Goal: Task Accomplishment & Management: Use online tool/utility

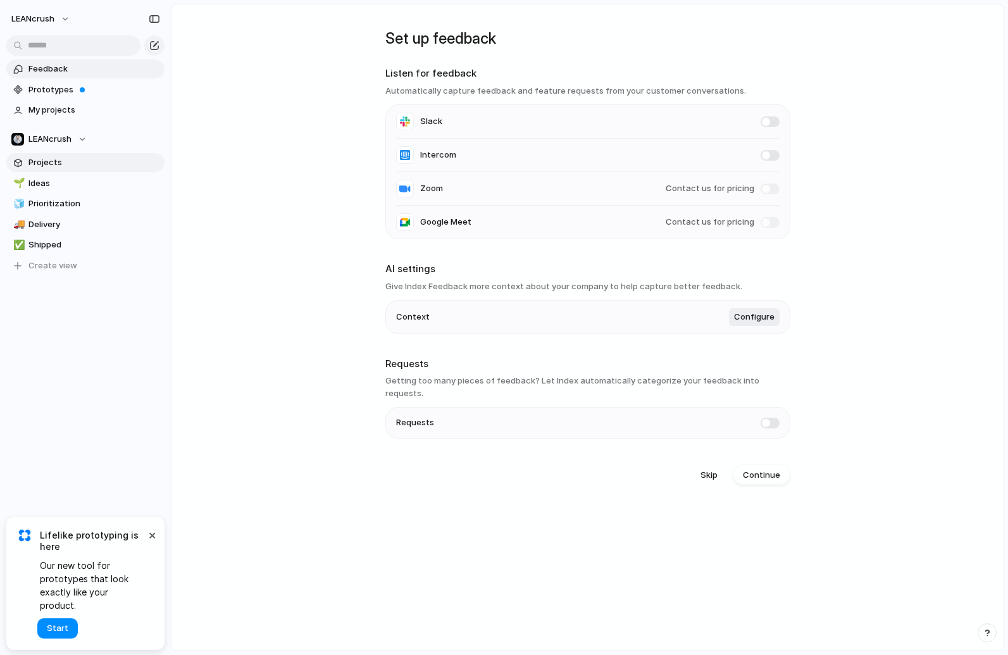
click at [78, 160] on span "Projects" at bounding box center [94, 162] width 132 height 13
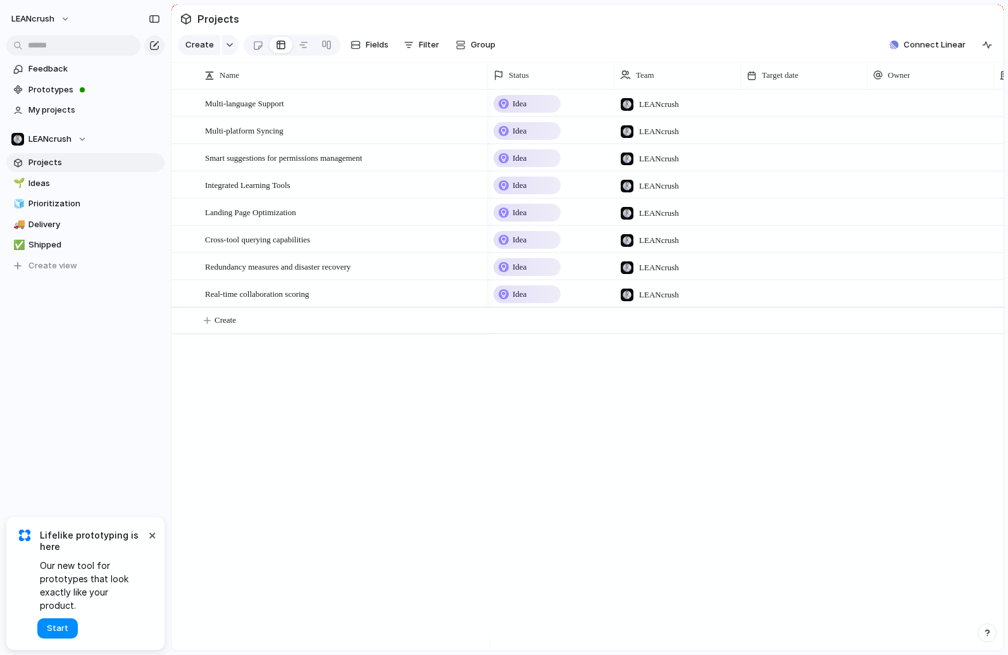
click at [519, 110] on span "Idea" at bounding box center [520, 103] width 14 height 13
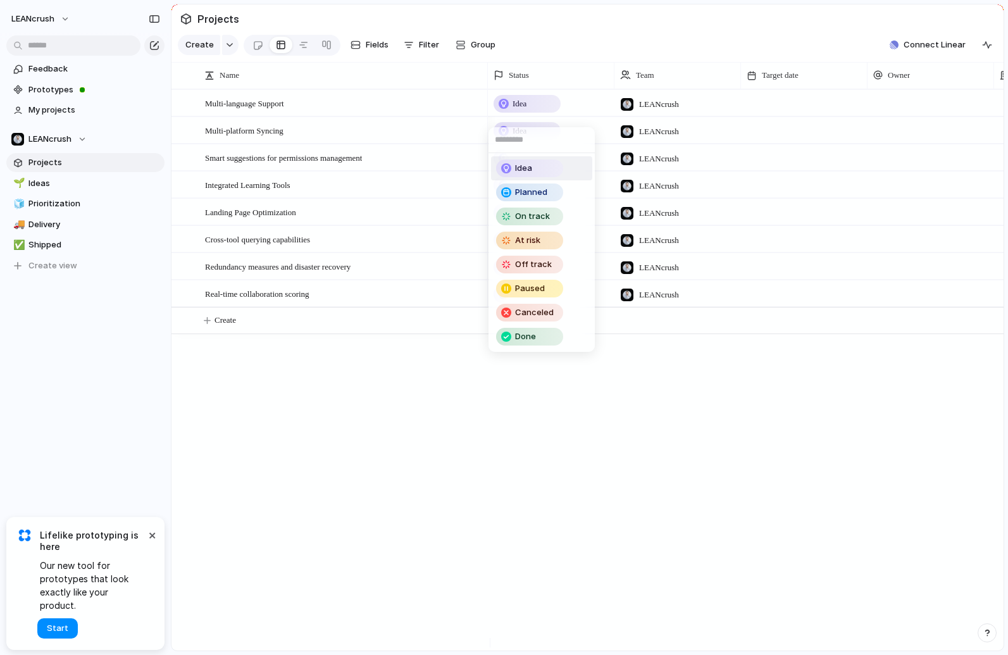
click at [411, 429] on div "Idea Planned On track At risk Off track Paused Canceled Done" at bounding box center [504, 327] width 1008 height 655
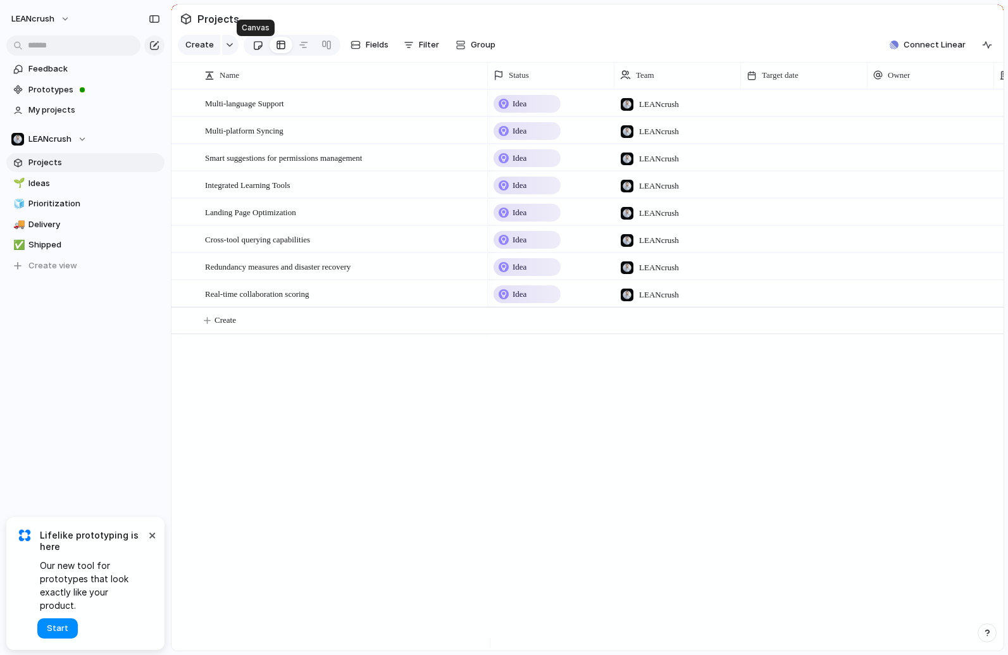
click at [259, 53] on div at bounding box center [258, 45] width 11 height 21
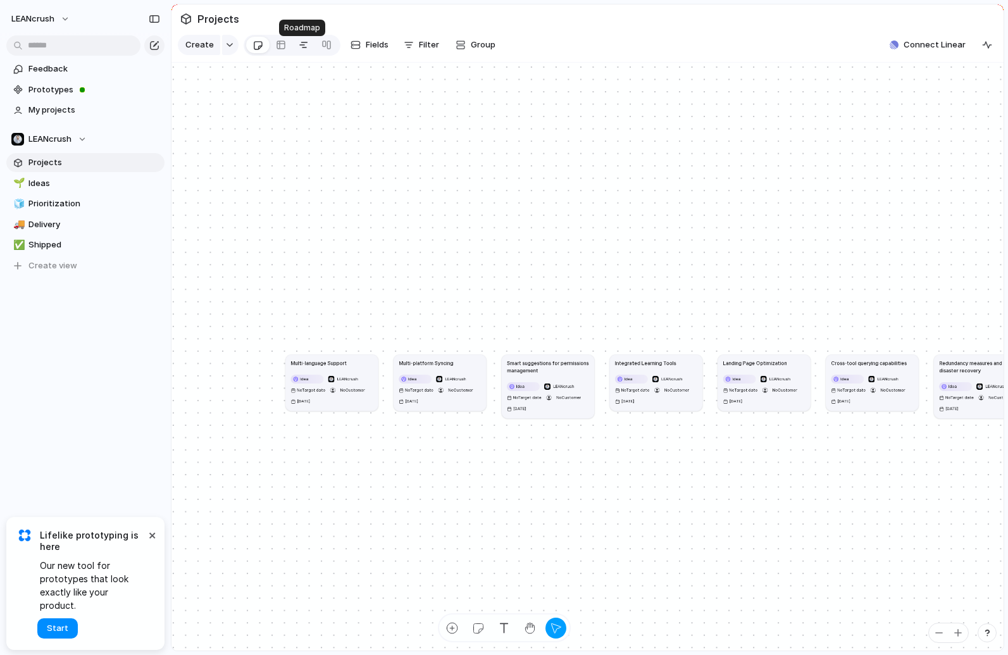
click at [304, 52] on div at bounding box center [304, 45] width 10 height 20
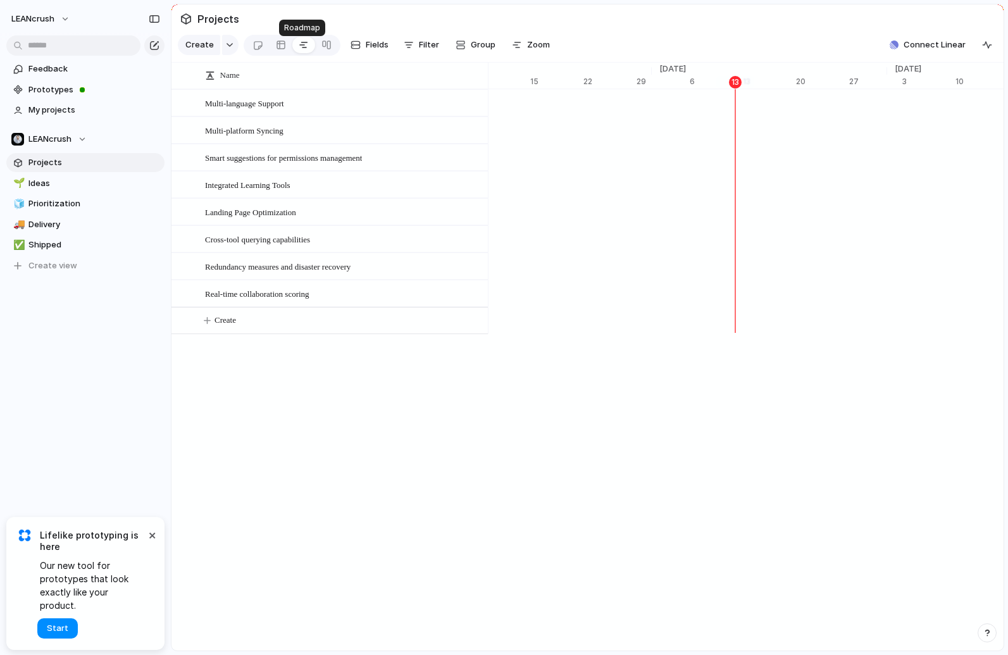
scroll to position [0, 8162]
click at [323, 49] on div at bounding box center [327, 45] width 10 height 20
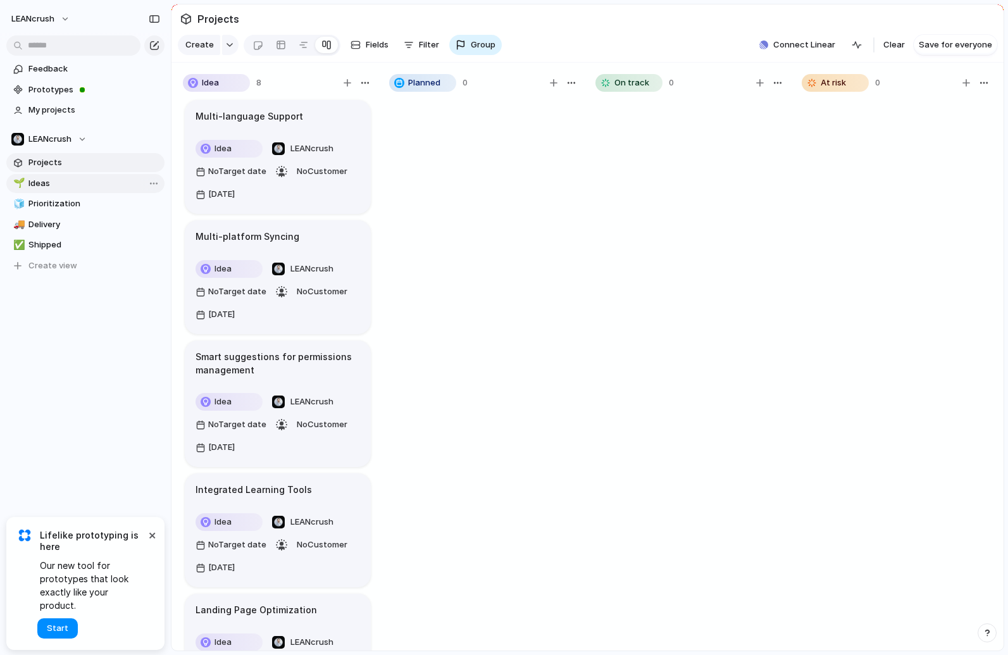
click at [63, 183] on span "Ideas" at bounding box center [94, 183] width 132 height 13
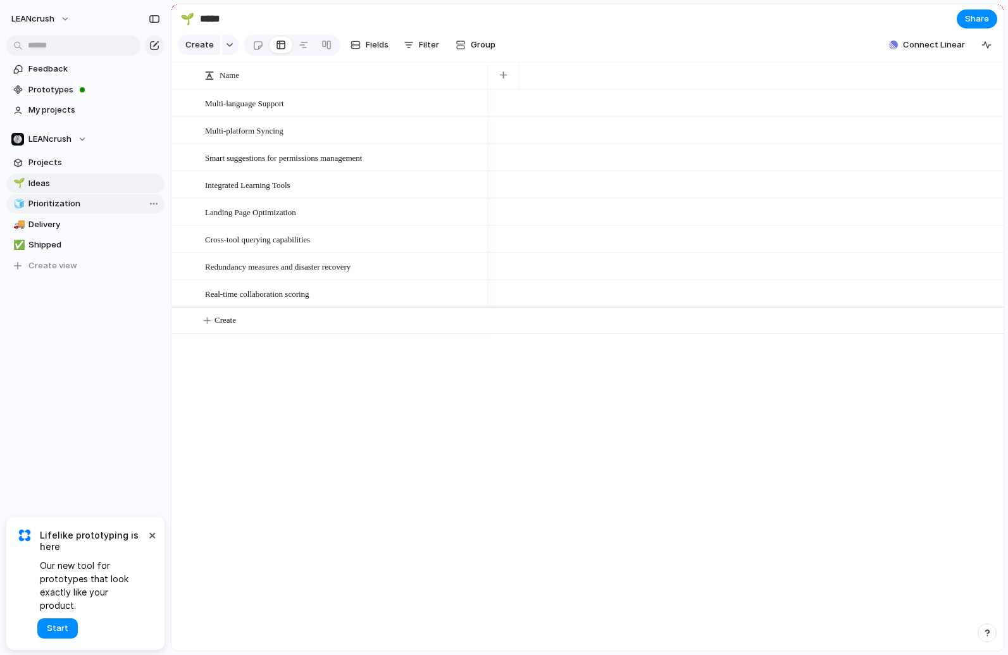
click at [92, 202] on span "Prioritization" at bounding box center [94, 204] width 132 height 13
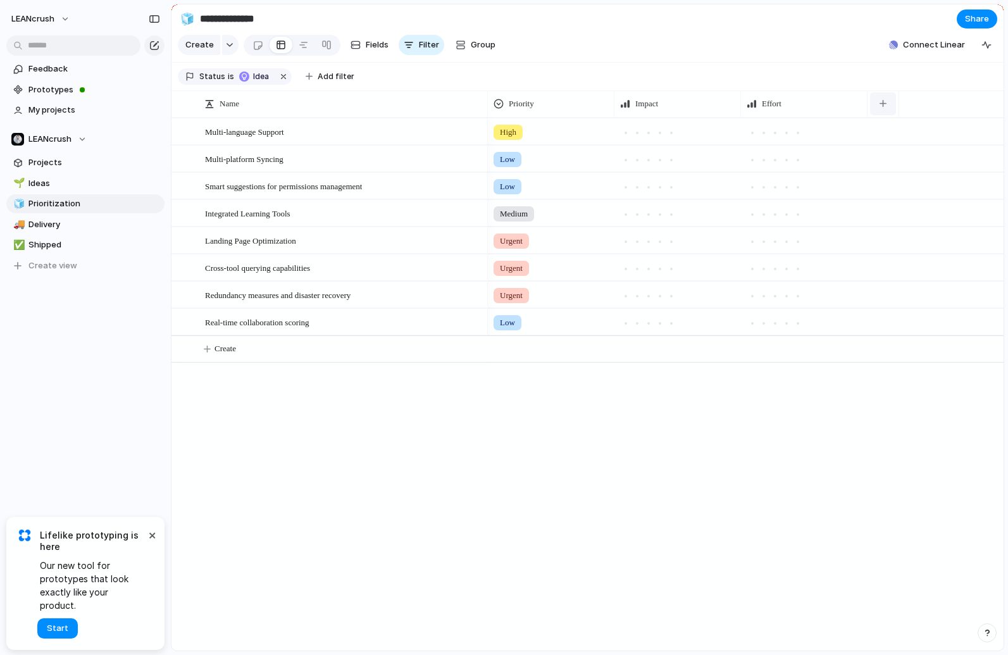
click at [881, 107] on div "button" at bounding box center [883, 103] width 7 height 7
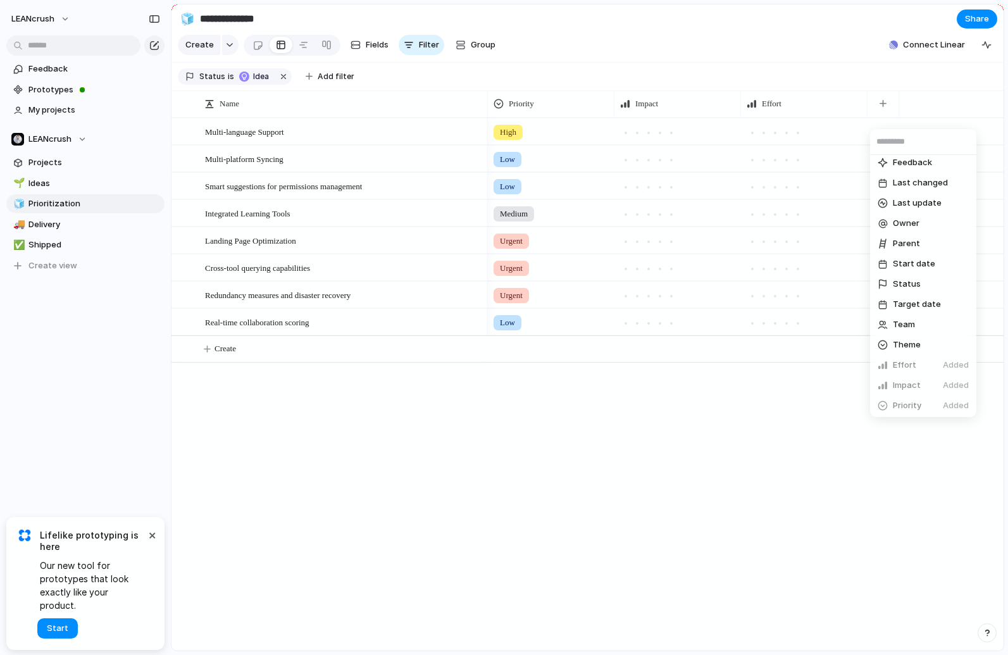
scroll to position [146, 0]
click at [696, 513] on div "Created at Created by Customer Delivery Design ready Duplicate Estimate (weeks)…" at bounding box center [504, 327] width 1008 height 655
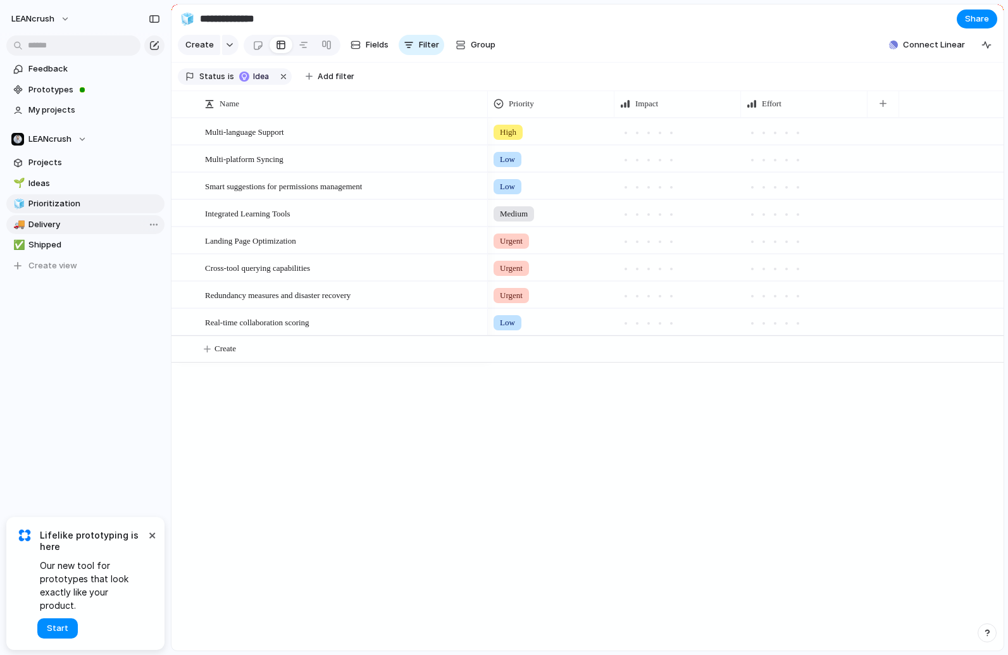
click at [80, 229] on span "Delivery" at bounding box center [94, 224] width 132 height 13
type input "********"
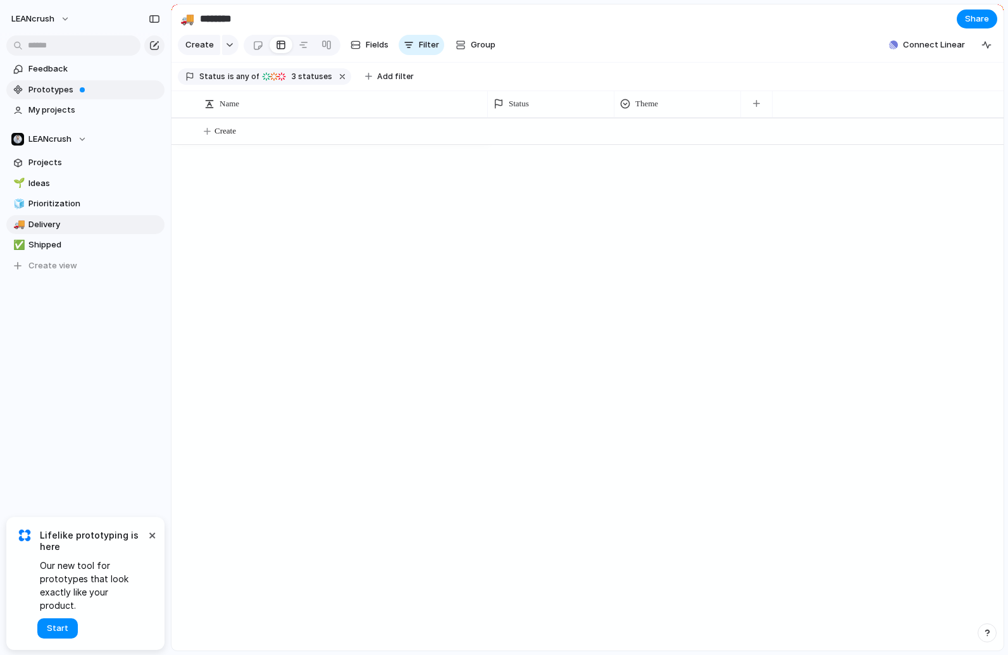
click at [75, 97] on link "Prototypes" at bounding box center [85, 89] width 158 height 19
drag, startPoint x: 905, startPoint y: 398, endPoint x: 1007, endPoint y: 349, distance: 112.4
click at [905, 398] on div at bounding box center [746, 384] width 516 height 533
click at [269, 144] on button "Create" at bounding box center [603, 131] width 839 height 26
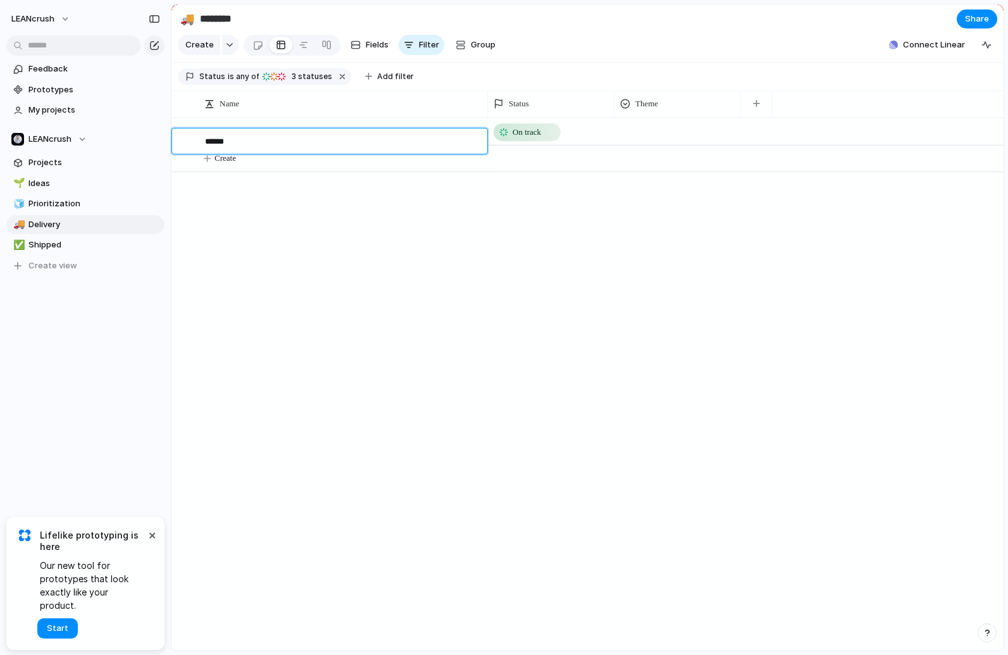
type textarea "*******"
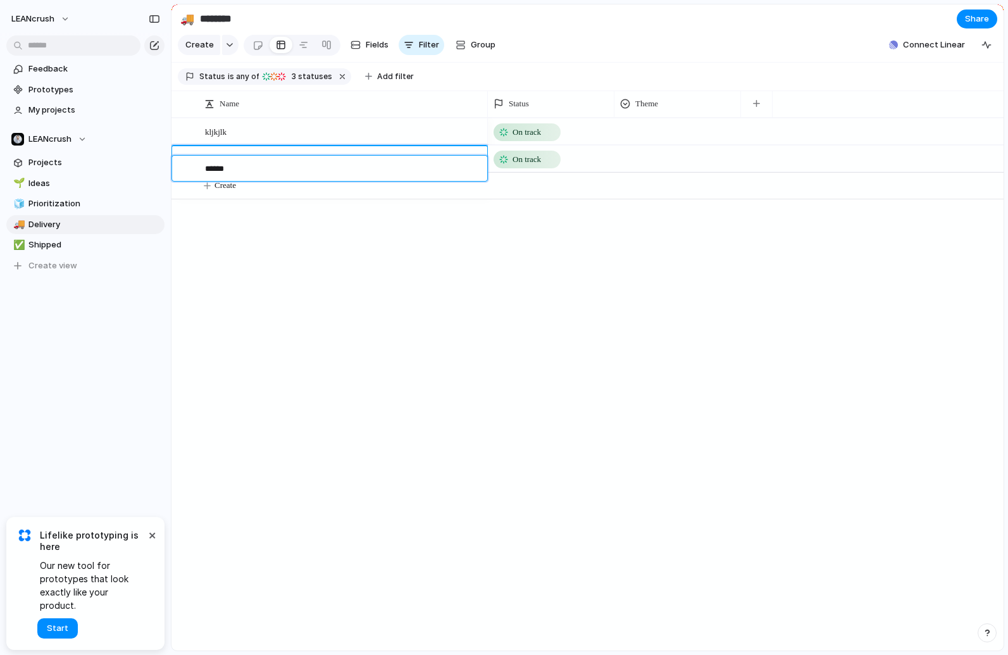
type textarea "*******"
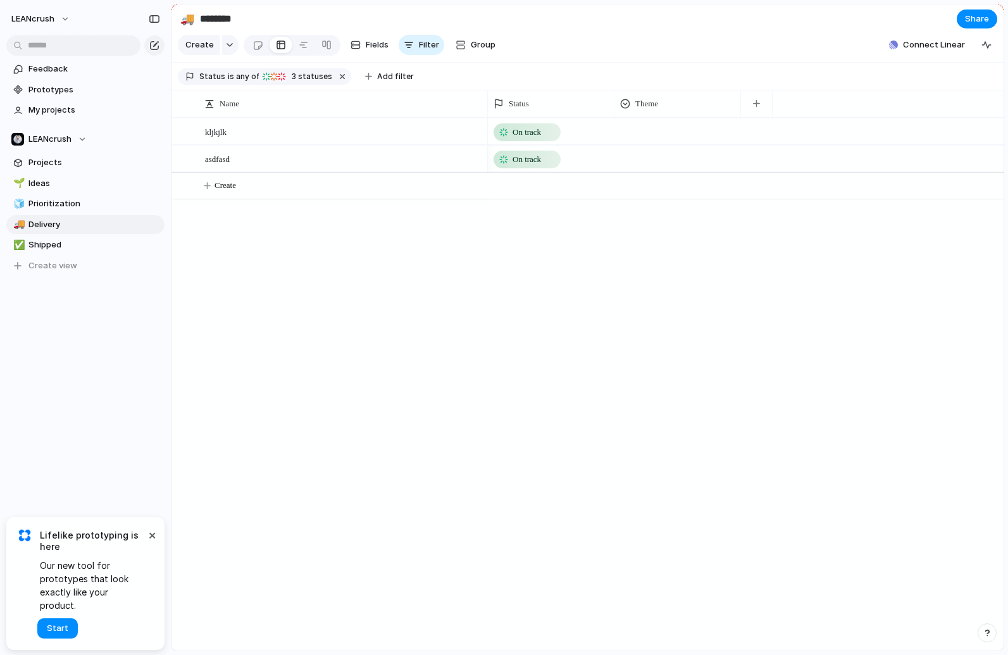
click at [666, 139] on div at bounding box center [677, 129] width 125 height 21
click at [566, 353] on div "🌱 Experiment 🔮 Magic 🔨 Infrastructure 🚀 Scale" at bounding box center [504, 327] width 1008 height 655
click at [66, 157] on span "Projects" at bounding box center [94, 162] width 132 height 13
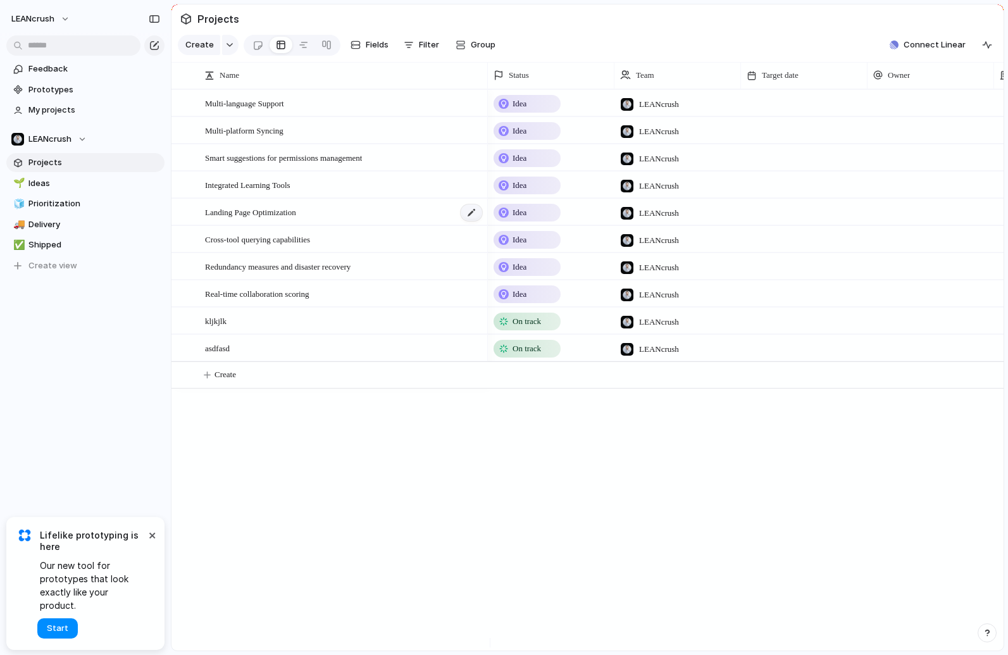
click at [470, 221] on div at bounding box center [472, 212] width 22 height 16
click at [263, 215] on span "Landing Page Optimization" at bounding box center [250, 211] width 91 height 15
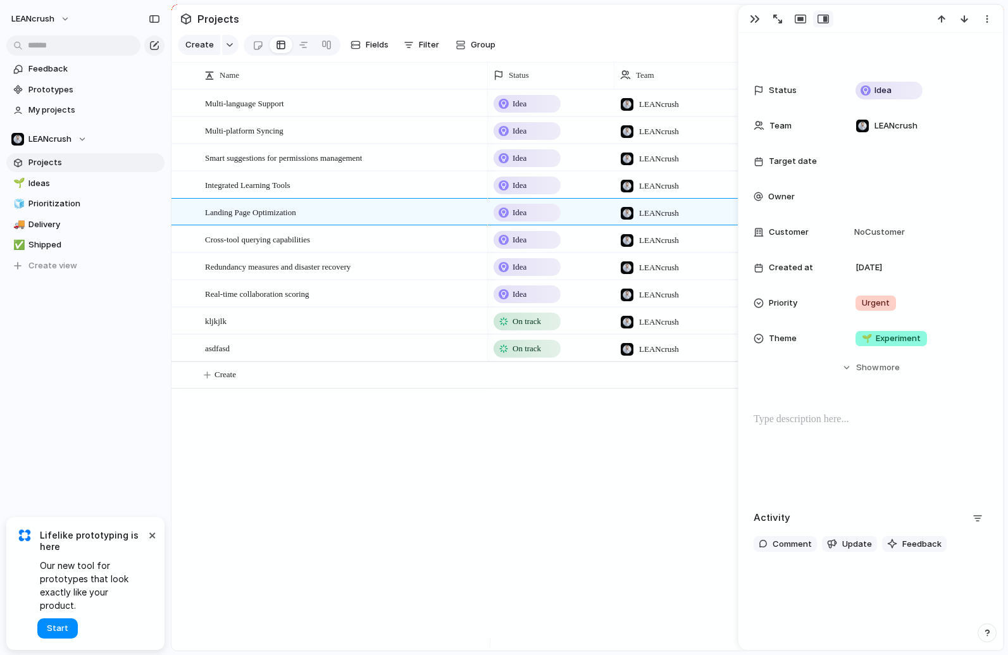
scroll to position [62, 0]
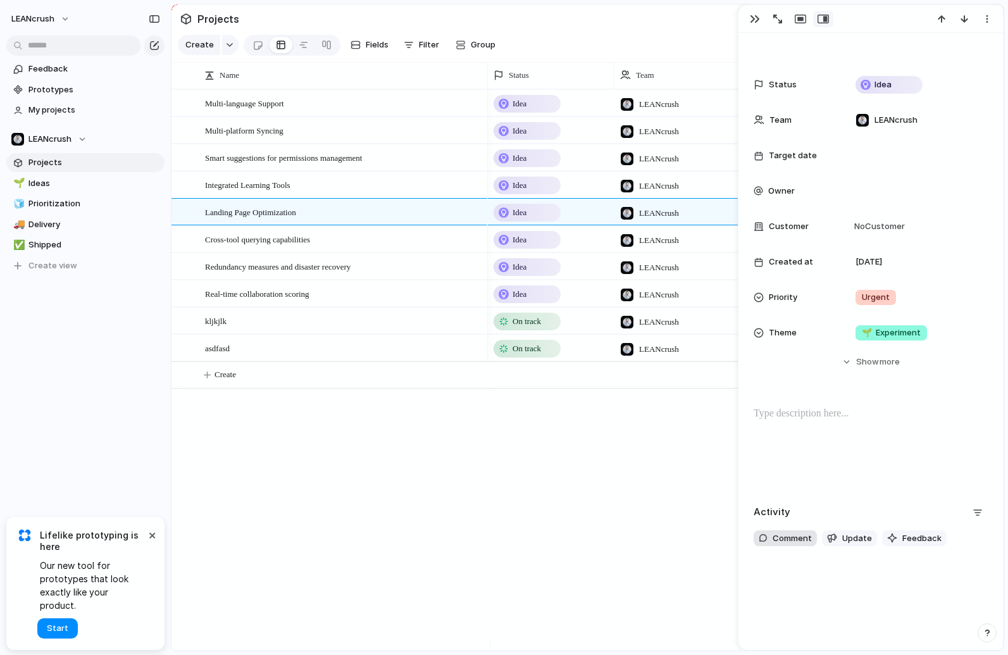
click at [791, 537] on span "Comment" at bounding box center [792, 538] width 39 height 13
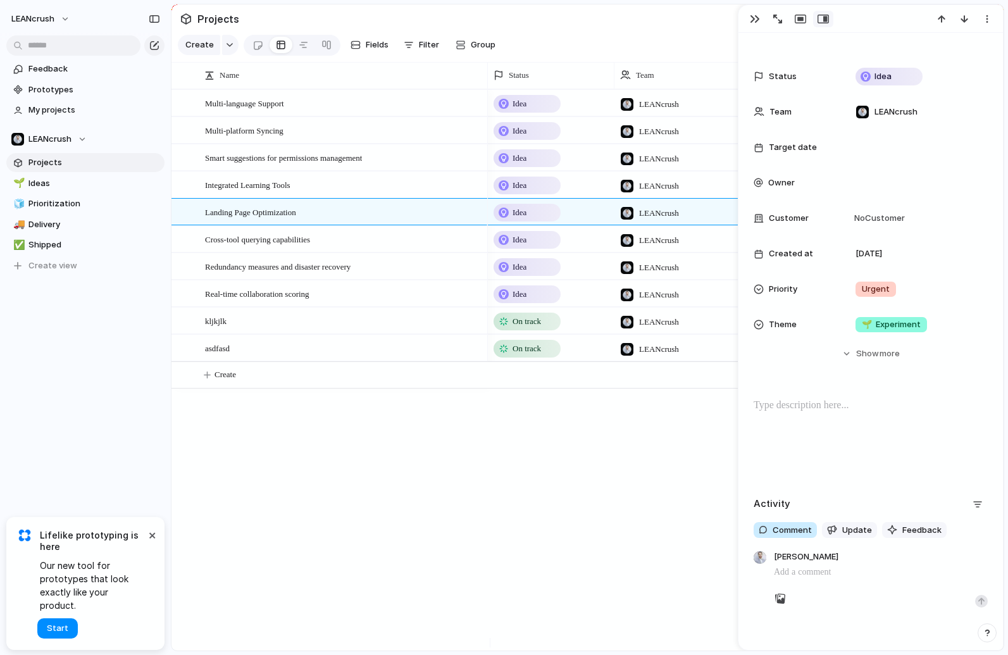
scroll to position [76, 0]
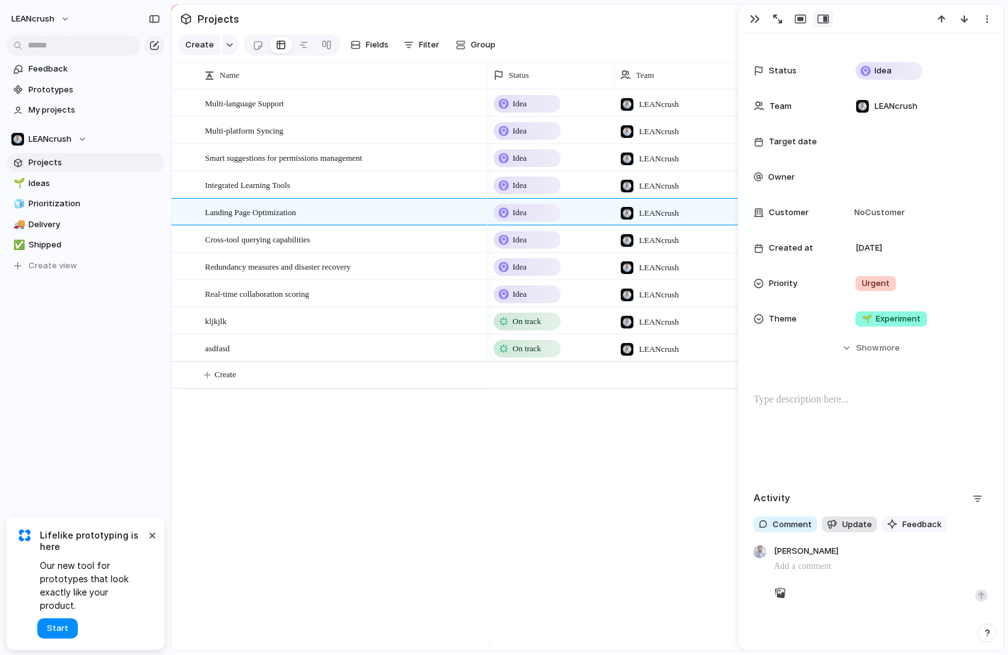
click at [851, 524] on span "Update" at bounding box center [858, 524] width 30 height 13
click at [898, 524] on button "Feedback" at bounding box center [914, 525] width 65 height 16
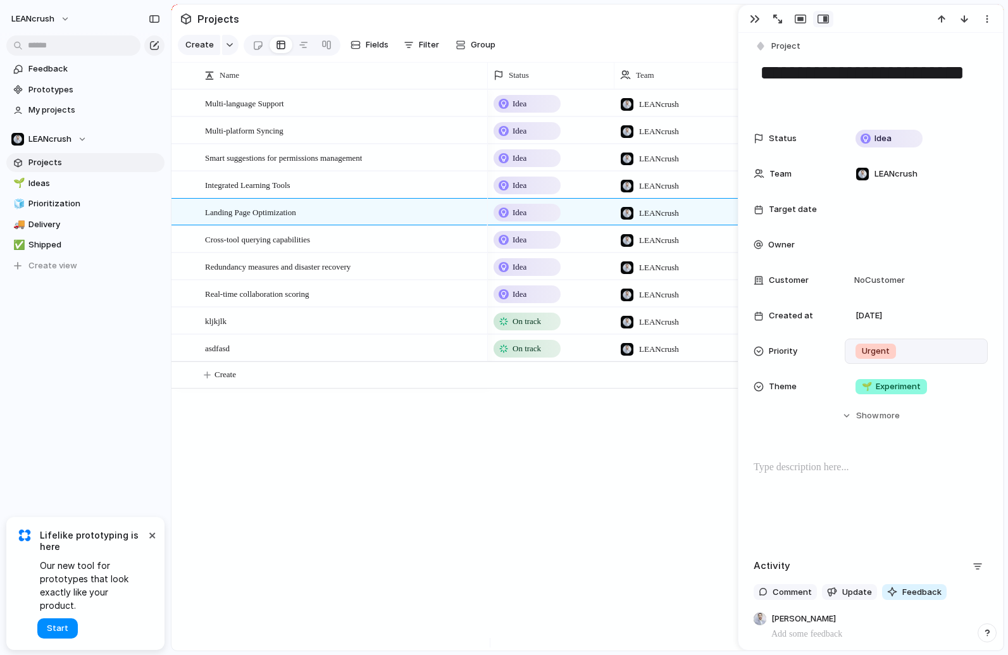
scroll to position [0, 0]
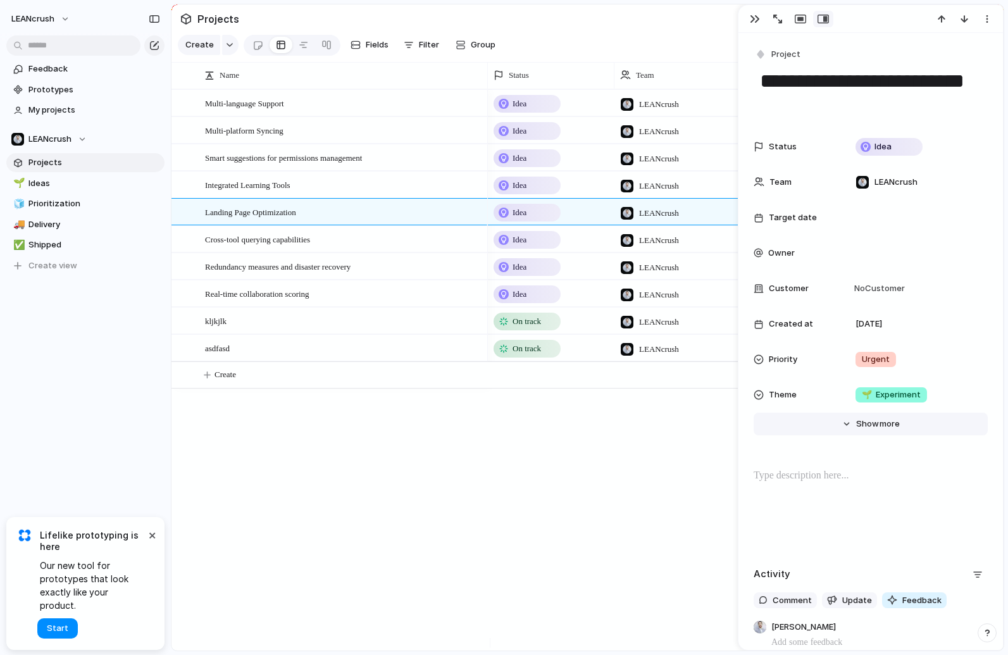
click at [856, 421] on span "Show" at bounding box center [867, 424] width 23 height 13
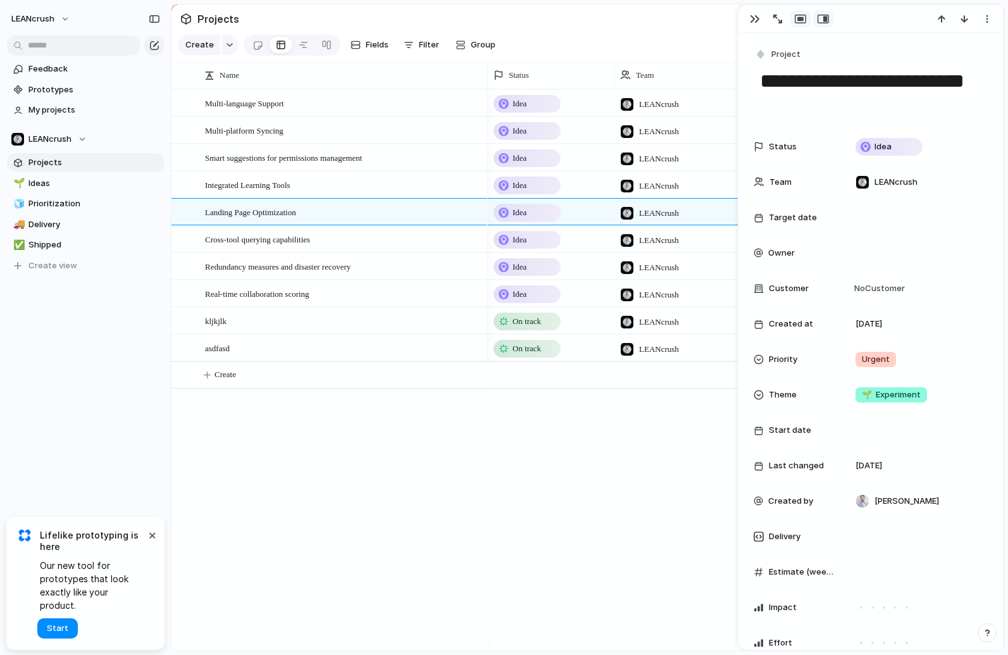
click at [802, 21] on div "button" at bounding box center [800, 19] width 11 height 10
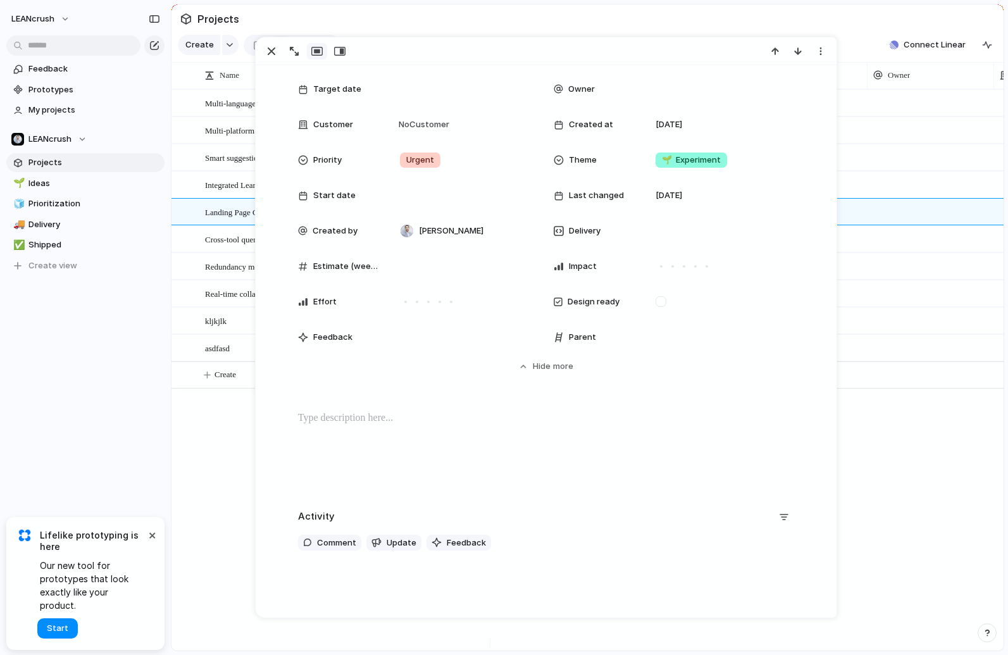
scroll to position [137, 0]
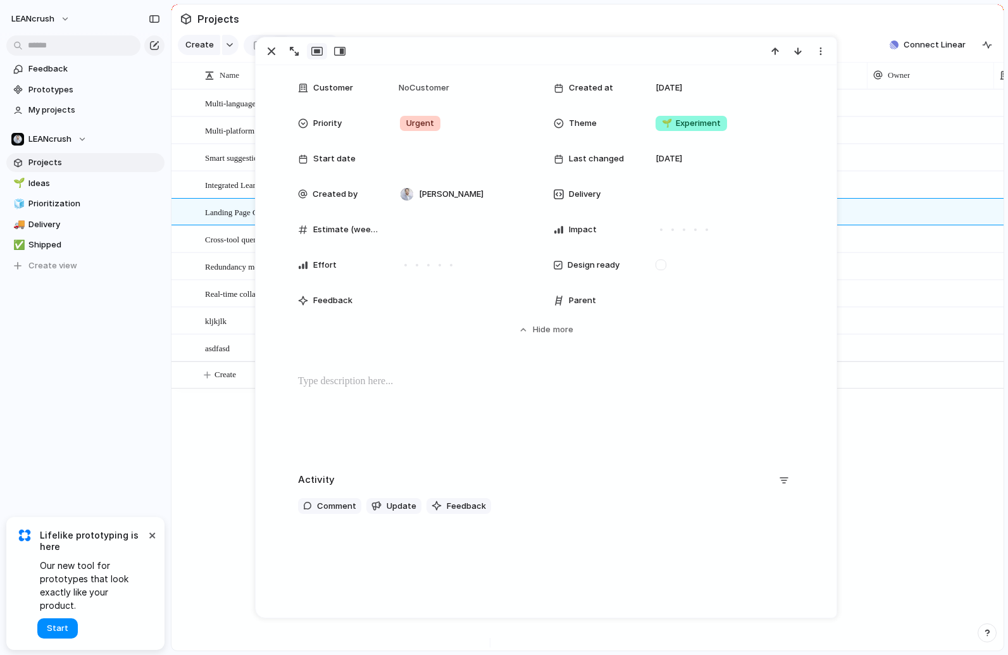
click at [346, 392] on div at bounding box center [546, 414] width 551 height 81
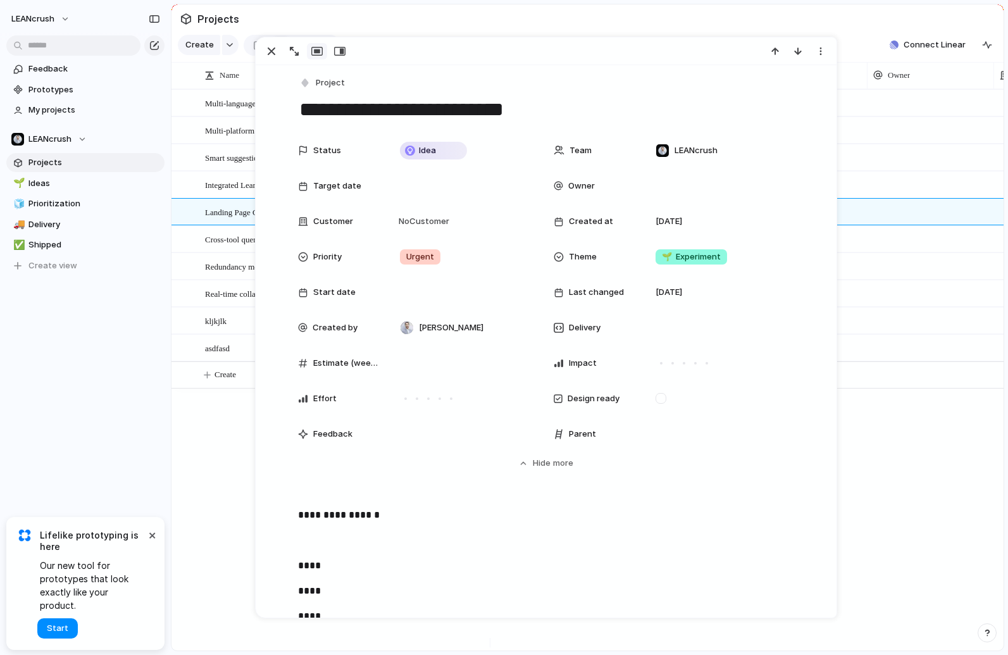
scroll to position [0, 0]
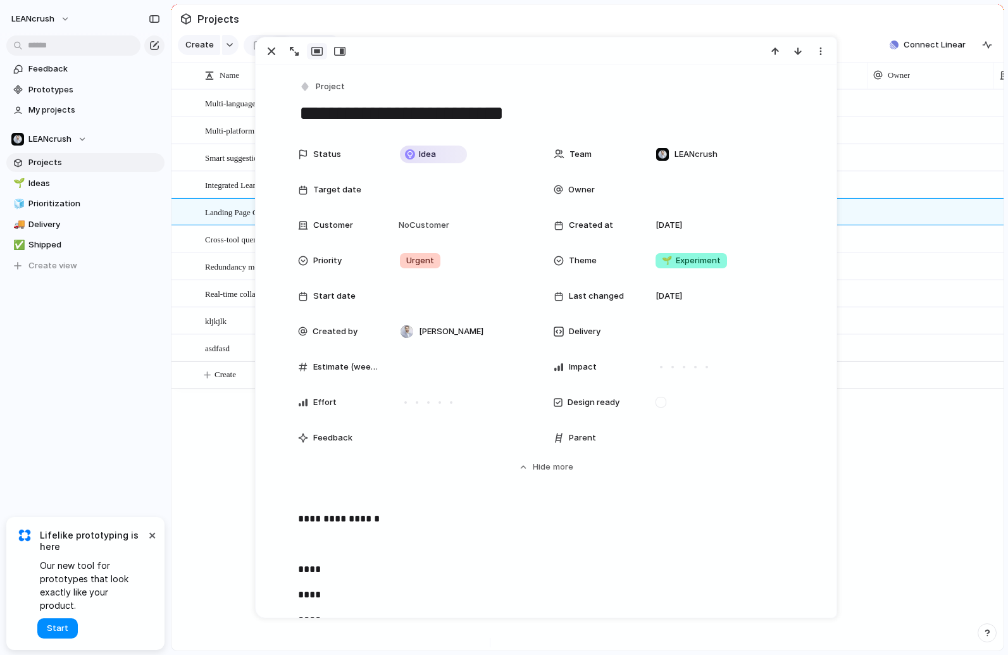
click at [216, 434] on div "kljkjlk asdfasd Multi-language Support Multi-platform Syncing Smart suggestions…" at bounding box center [588, 369] width 832 height 561
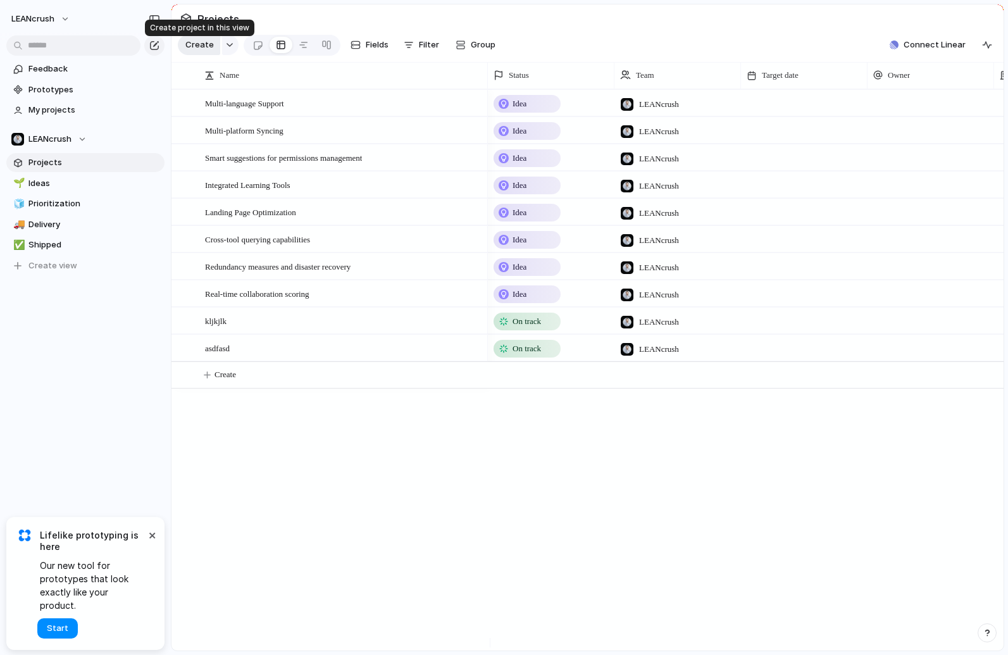
click at [199, 43] on span "Create" at bounding box center [199, 45] width 28 height 13
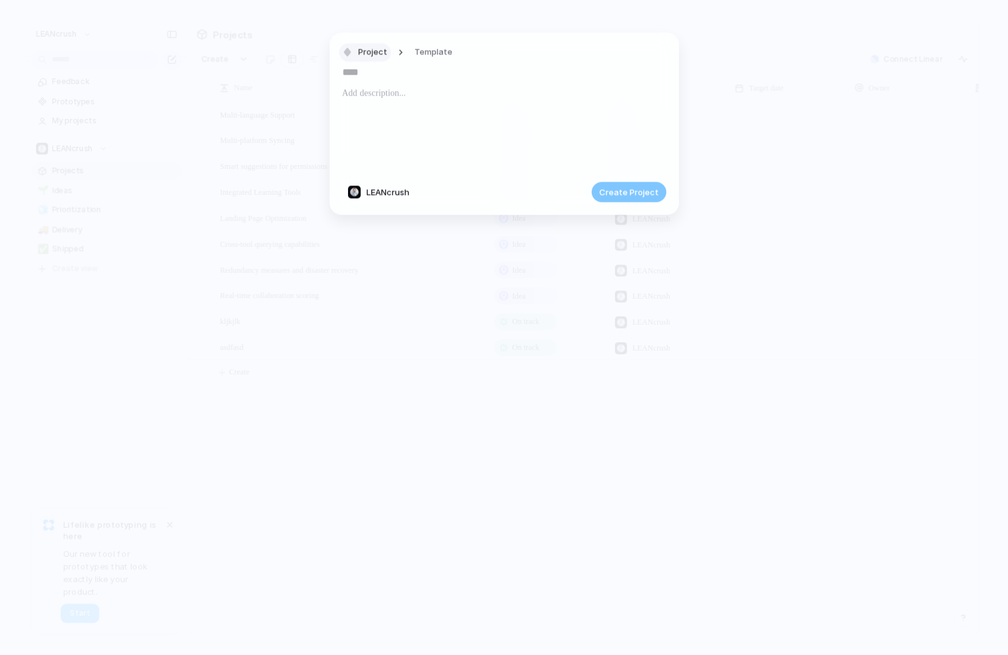
click at [381, 58] on span "Project" at bounding box center [372, 52] width 29 height 13
click at [384, 209] on span "Customize" at bounding box center [385, 212] width 44 height 13
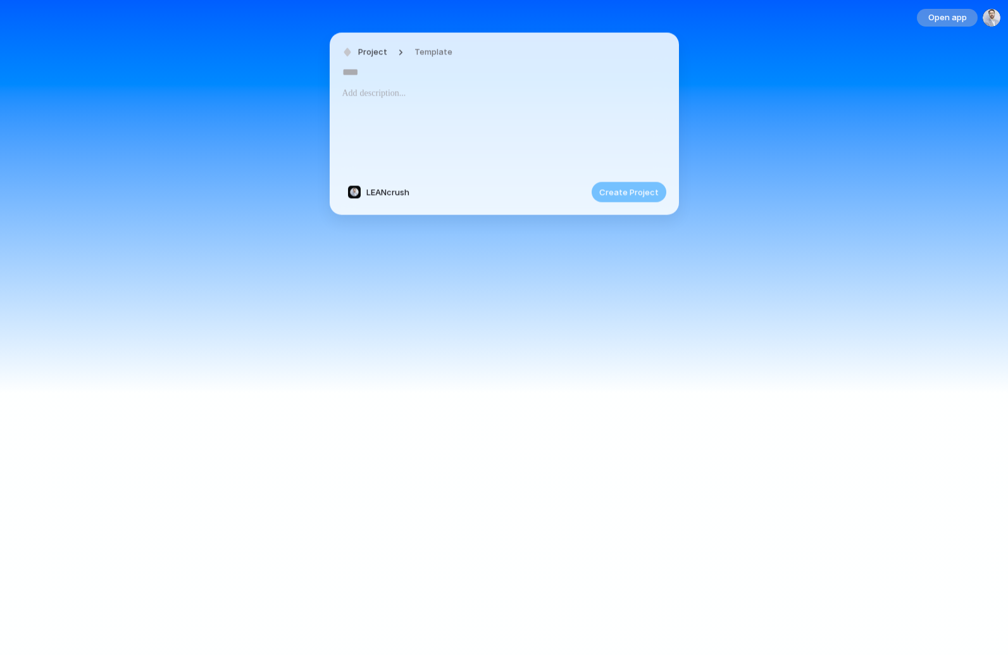
click at [250, 185] on div "Open app" at bounding box center [504, 327] width 1008 height 655
click at [941, 26] on button "Open app" at bounding box center [947, 18] width 61 height 18
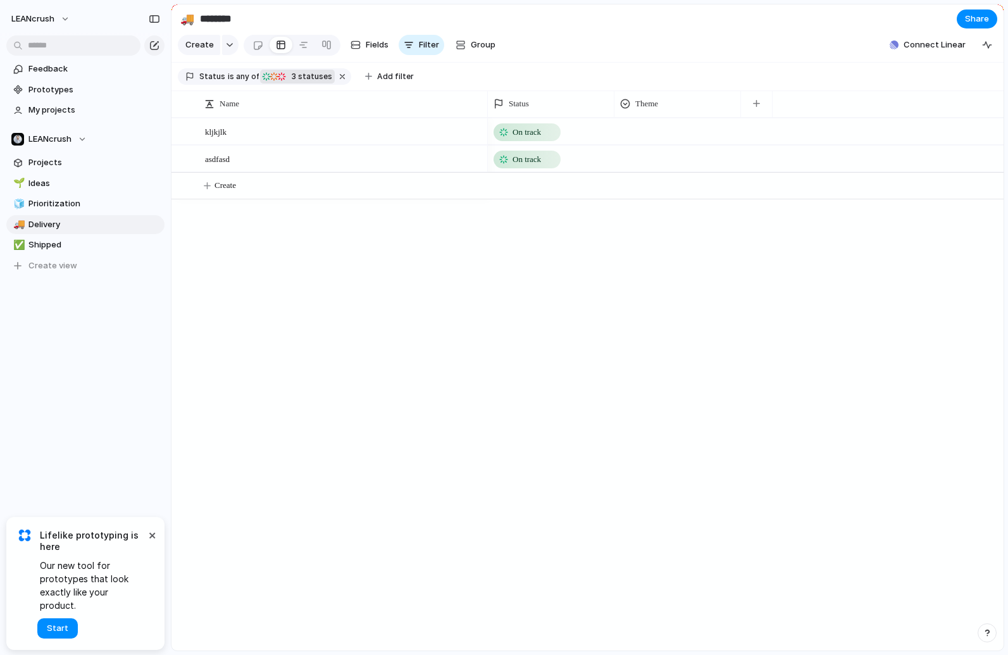
click at [304, 80] on span "3 statuses" at bounding box center [310, 76] width 44 height 11
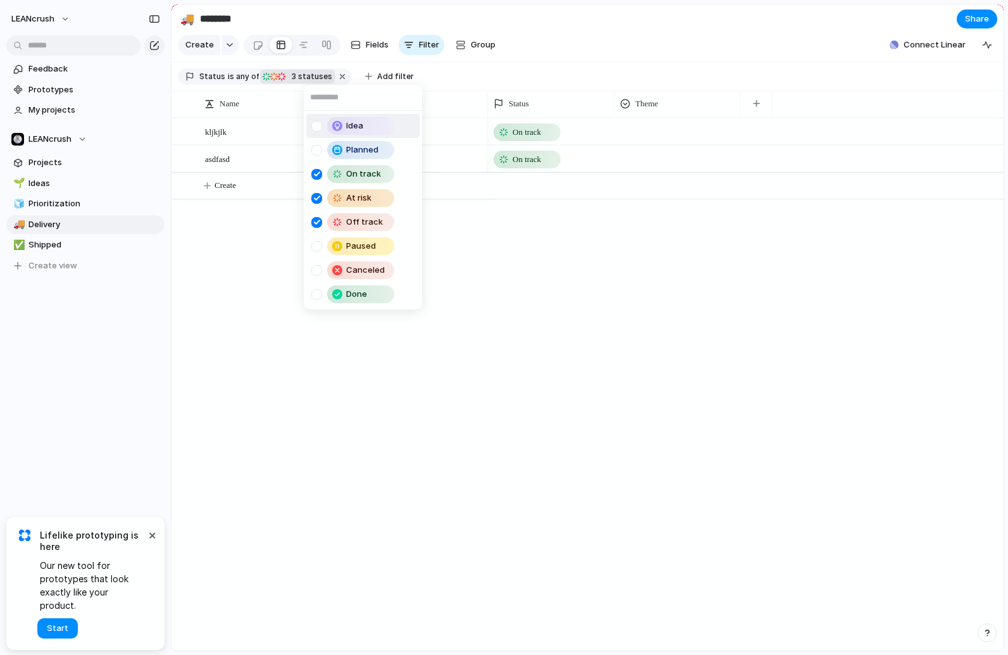
click at [241, 435] on div "Idea Planned On track At risk Off track Paused Canceled Done" at bounding box center [504, 327] width 1008 height 655
